Goal: Find contact information: Find contact information

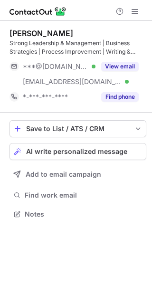
scroll to position [207, 152]
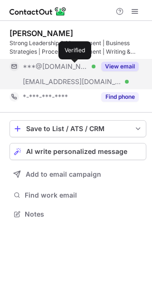
click at [92, 66] on div at bounding box center [94, 67] width 4 height 4
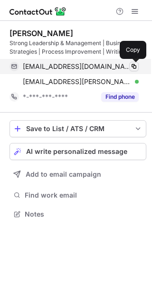
click at [135, 66] on span at bounding box center [134, 67] width 8 height 8
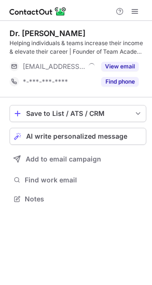
scroll to position [192, 152]
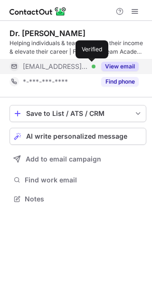
click at [92, 65] on div at bounding box center [94, 67] width 4 height 4
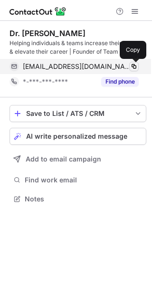
click at [134, 65] on span at bounding box center [134, 67] width 8 height 8
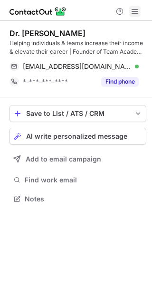
click at [132, 8] on span at bounding box center [135, 12] width 8 height 8
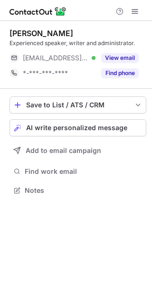
scroll to position [5, 5]
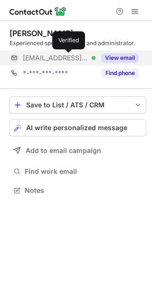
click at [92, 56] on div at bounding box center [94, 58] width 4 height 4
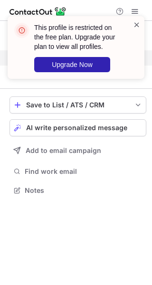
click at [139, 24] on span at bounding box center [137, 24] width 8 height 9
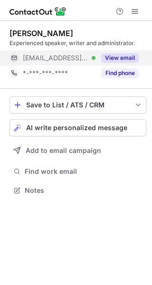
click at [14, 60] on span at bounding box center [14, 58] width 8 height 8
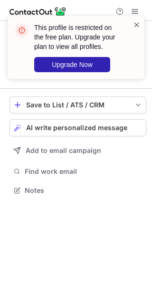
click at [137, 23] on span at bounding box center [137, 24] width 8 height 9
